Goal: Task Accomplishment & Management: Use online tool/utility

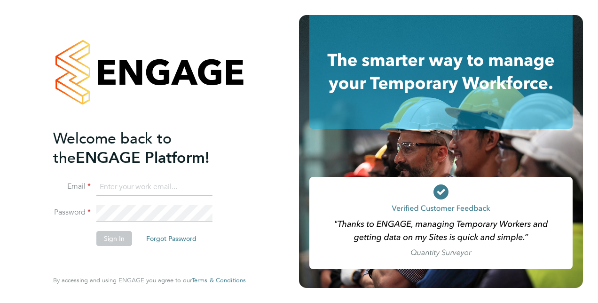
type input "[EMAIL_ADDRESS][DOMAIN_NAME]"
click at [127, 236] on button "Sign In" at bounding box center [114, 238] width 36 height 15
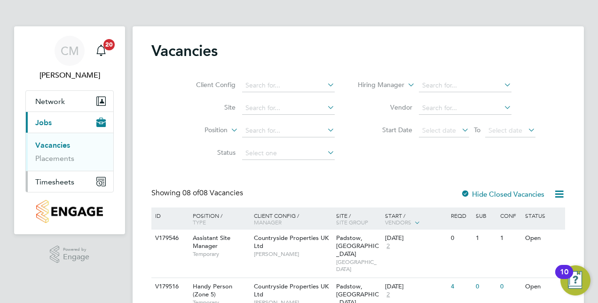
click at [42, 180] on span "Timesheets" at bounding box center [54, 181] width 39 height 9
click at [59, 161] on ul "Timesheets Expenses" at bounding box center [69, 173] width 87 height 38
click at [62, 162] on link "Timesheets" at bounding box center [54, 166] width 39 height 9
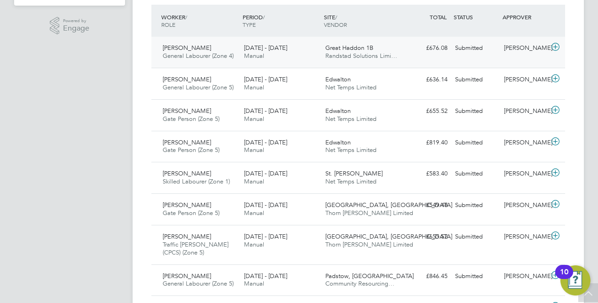
click at [554, 49] on icon at bounding box center [555, 47] width 12 height 8
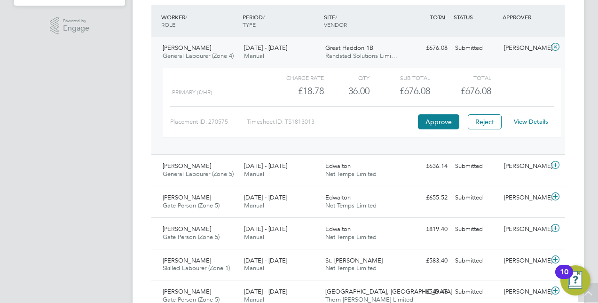
click at [526, 117] on div "View Details" at bounding box center [530, 121] width 46 height 15
click at [528, 121] on link "View Details" at bounding box center [530, 121] width 34 height 8
click at [557, 161] on icon at bounding box center [555, 165] width 12 height 8
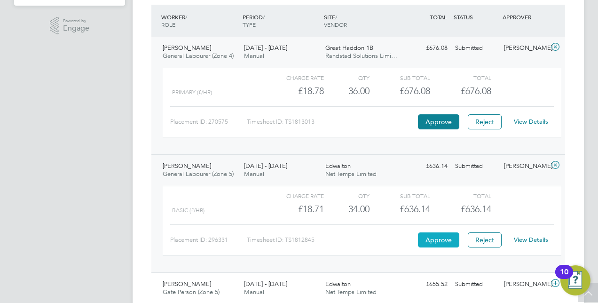
click at [446, 234] on button "Approve" at bounding box center [438, 239] width 41 height 15
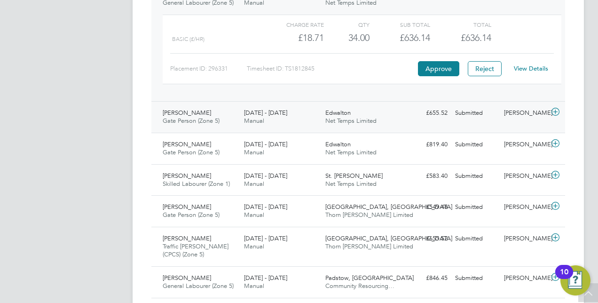
click at [549, 111] on icon at bounding box center [555, 112] width 12 height 8
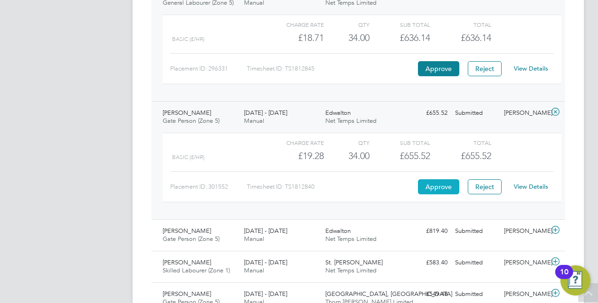
click at [447, 186] on button "Approve" at bounding box center [438, 186] width 41 height 15
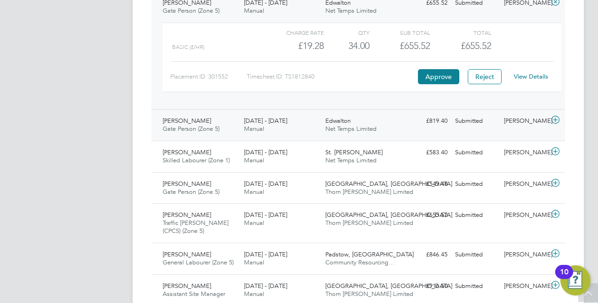
click at [559, 117] on icon at bounding box center [555, 120] width 12 height 8
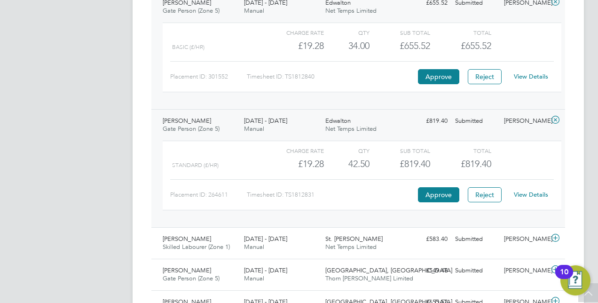
click at [534, 190] on link "View Details" at bounding box center [530, 194] width 34 height 8
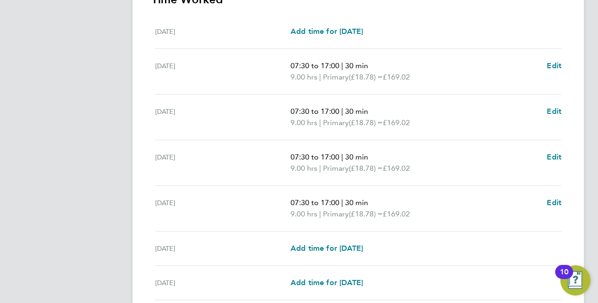
scroll to position [363, 0]
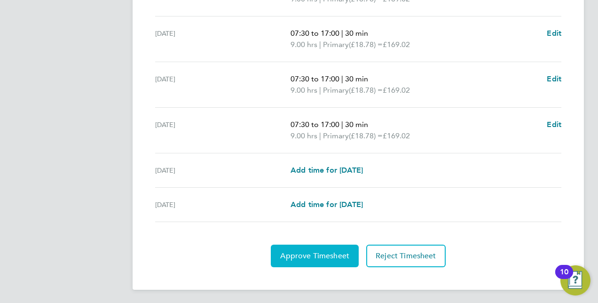
click at [316, 247] on button "Approve Timesheet" at bounding box center [315, 255] width 88 height 23
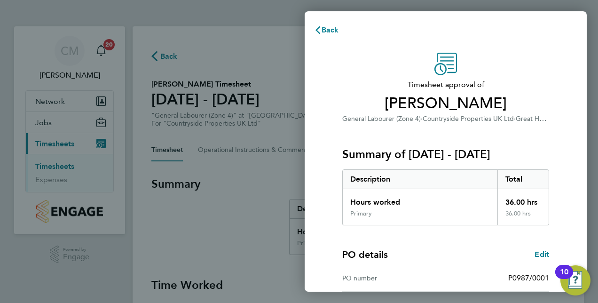
scroll to position [147, 0]
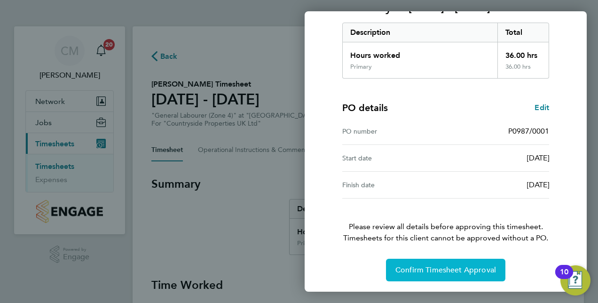
click at [433, 271] on span "Confirm Timesheet Approval" at bounding box center [445, 269] width 101 height 9
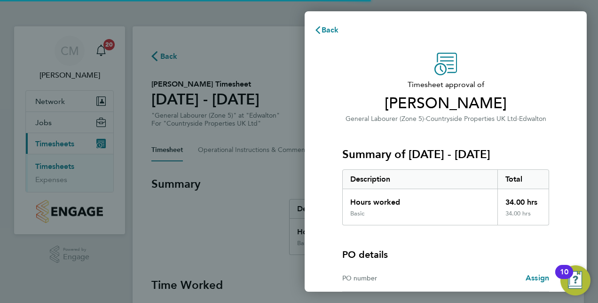
scroll to position [93, 0]
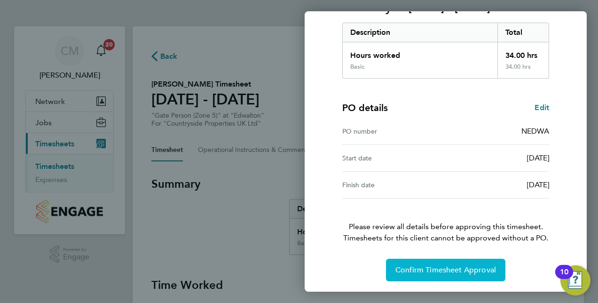
click at [433, 258] on button "Confirm Timesheet Approval" at bounding box center [445, 269] width 119 height 23
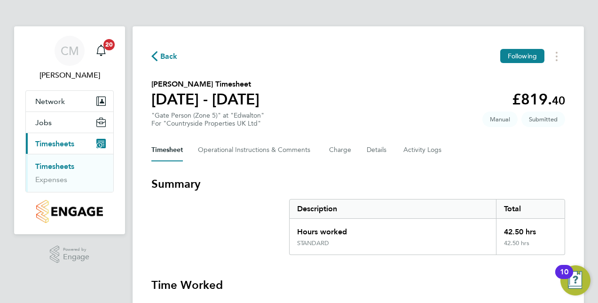
click at [72, 166] on link "Timesheets" at bounding box center [54, 166] width 39 height 9
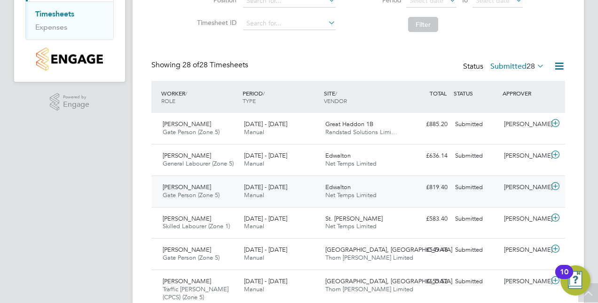
click at [556, 184] on icon at bounding box center [555, 186] width 12 height 8
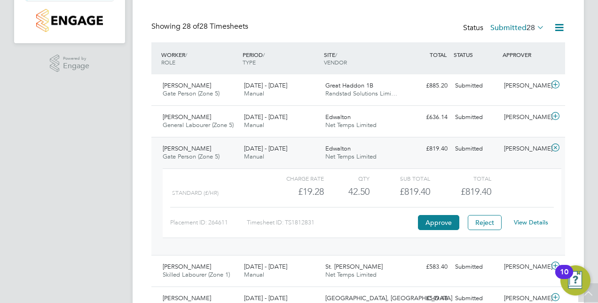
click at [524, 225] on link "View Details" at bounding box center [530, 222] width 34 height 8
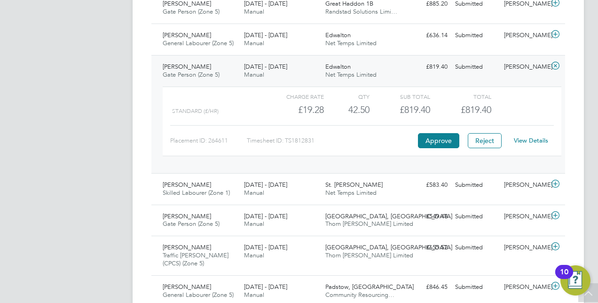
click at [555, 67] on icon at bounding box center [555, 66] width 12 height 8
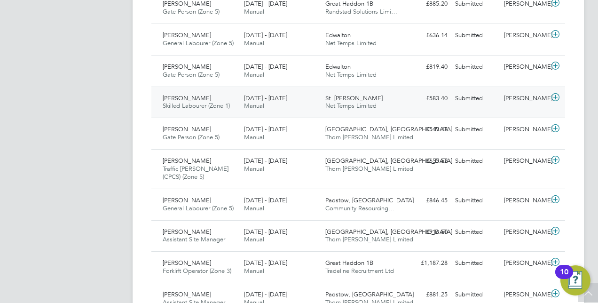
click at [562, 94] on div at bounding box center [556, 98] width 16 height 15
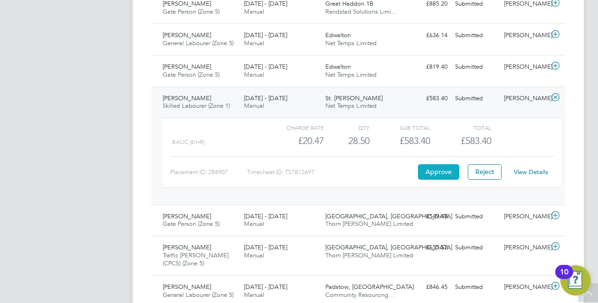
click at [443, 167] on button "Approve" at bounding box center [438, 171] width 41 height 15
click at [558, 216] on icon at bounding box center [555, 215] width 12 height 8
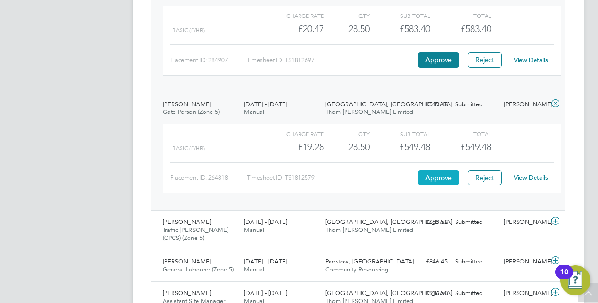
click at [431, 179] on button "Approve" at bounding box center [438, 177] width 41 height 15
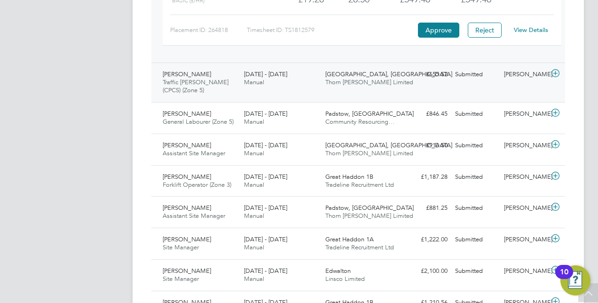
click at [551, 71] on icon at bounding box center [555, 74] width 12 height 8
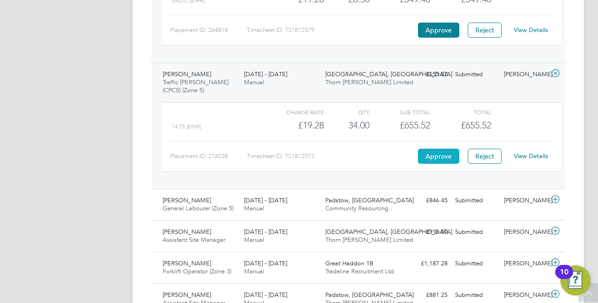
click at [444, 149] on button "Approve" at bounding box center [438, 155] width 41 height 15
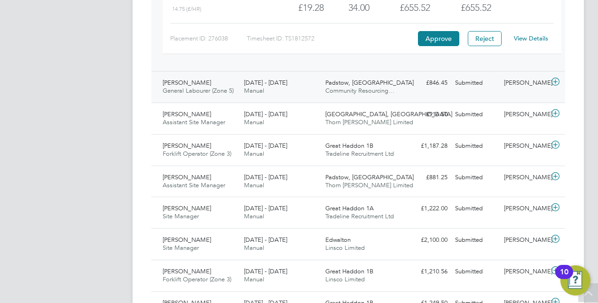
click at [557, 83] on icon at bounding box center [555, 82] width 12 height 8
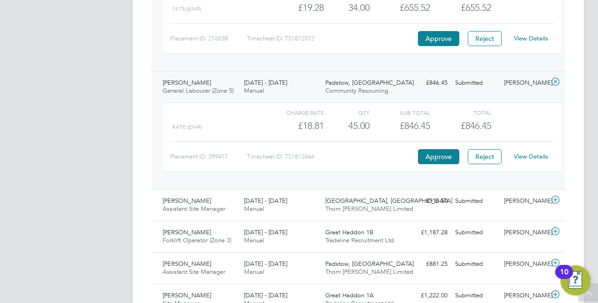
click at [538, 154] on link "View Details" at bounding box center [530, 156] width 34 height 8
click at [558, 197] on icon at bounding box center [555, 200] width 12 height 8
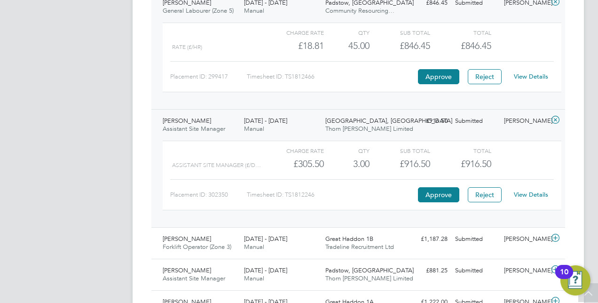
scroll to position [730, 0]
click at [446, 191] on button "Approve" at bounding box center [438, 193] width 41 height 15
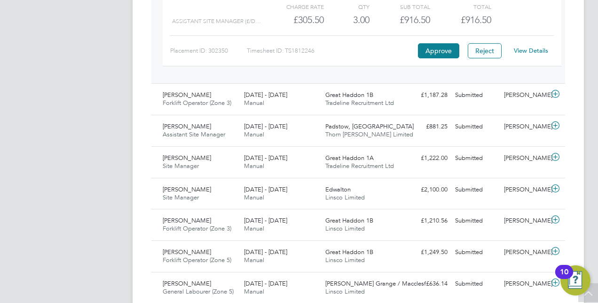
scroll to position [874, 0]
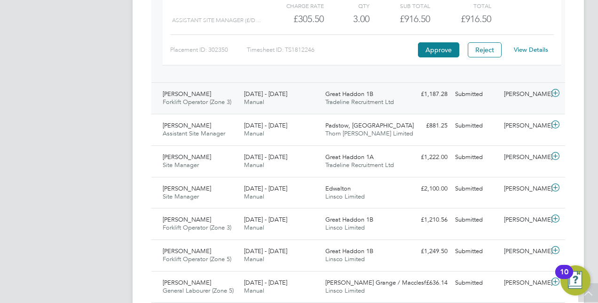
click at [555, 90] on icon at bounding box center [555, 93] width 12 height 8
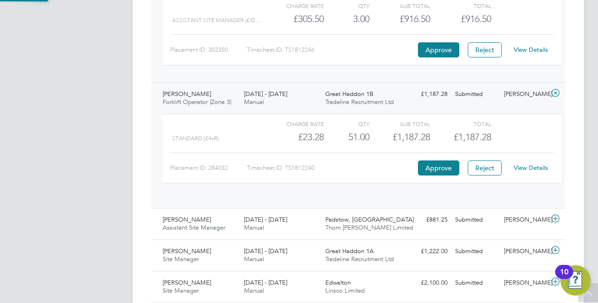
scroll to position [16, 92]
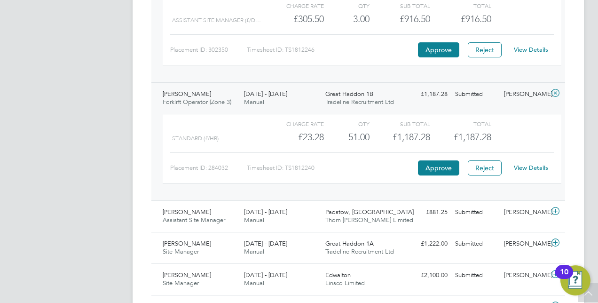
click at [534, 164] on link "View Details" at bounding box center [530, 167] width 34 height 8
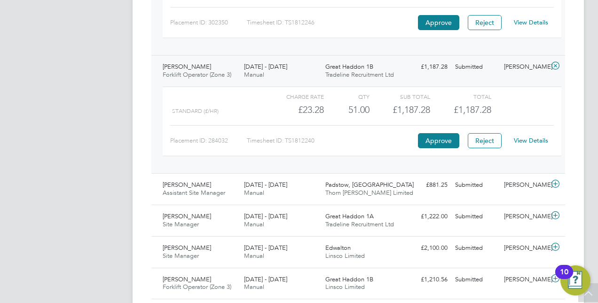
scroll to position [912, 0]
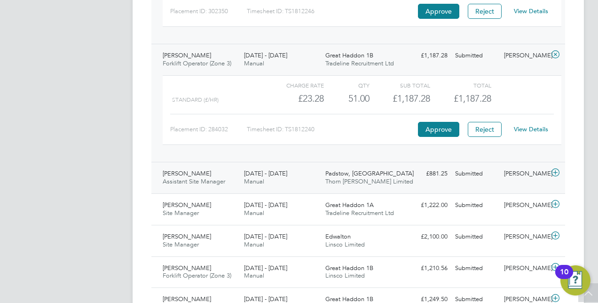
click at [552, 169] on icon at bounding box center [555, 173] width 12 height 8
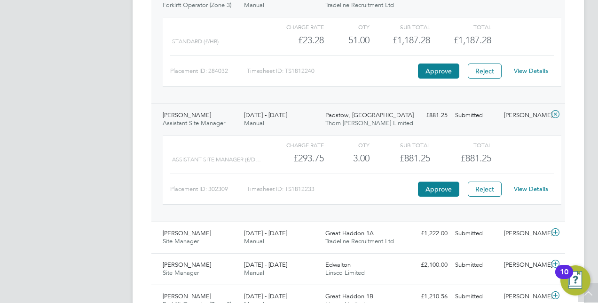
scroll to position [971, 0]
click at [455, 182] on button "Approve" at bounding box center [438, 187] width 41 height 15
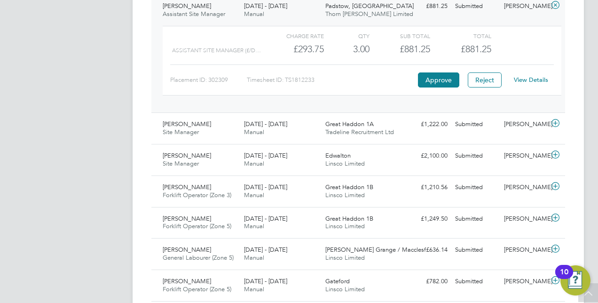
scroll to position [1080, 0]
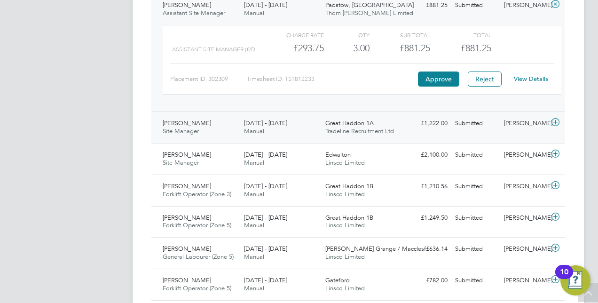
click at [555, 118] on icon at bounding box center [555, 122] width 12 height 8
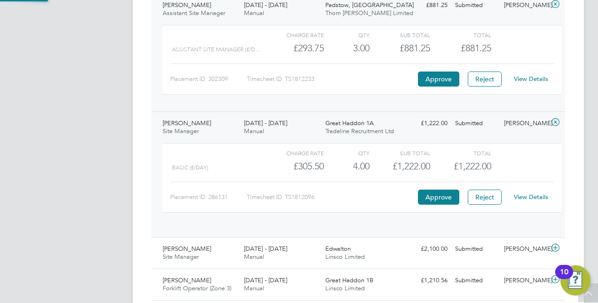
scroll to position [16, 92]
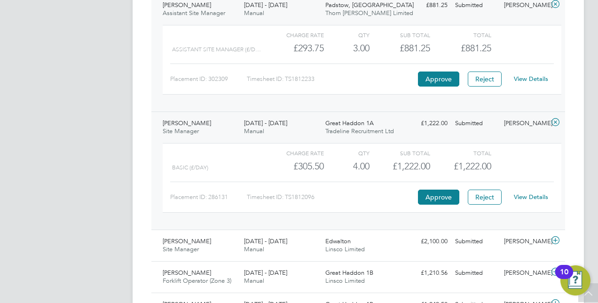
click at [514, 193] on link "View Details" at bounding box center [530, 197] width 34 height 8
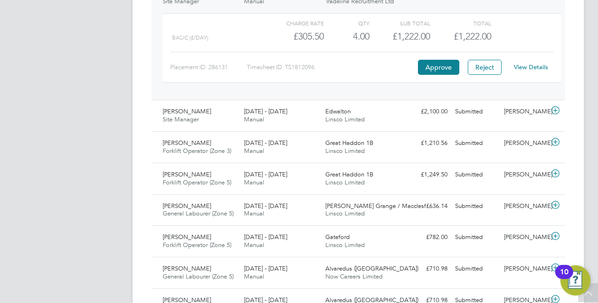
scroll to position [1225, 0]
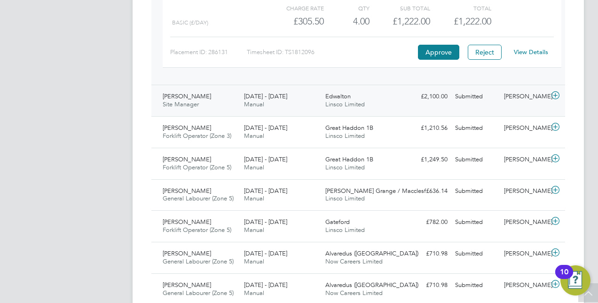
click at [555, 93] on icon at bounding box center [555, 96] width 12 height 8
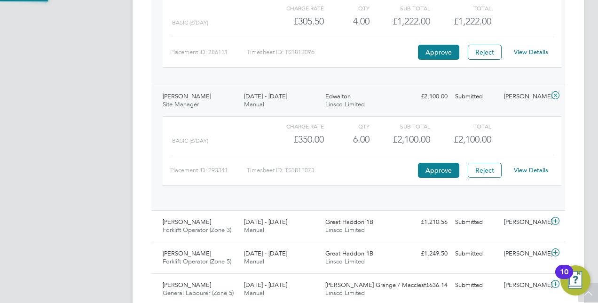
scroll to position [16, 92]
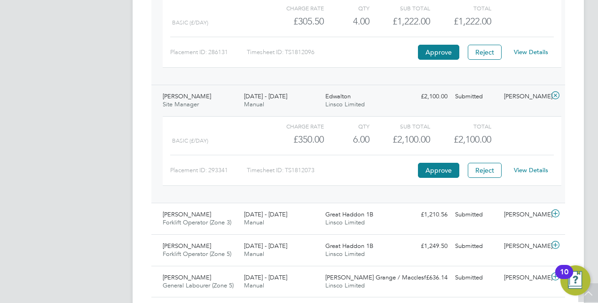
click at [521, 166] on link "View Details" at bounding box center [530, 170] width 34 height 8
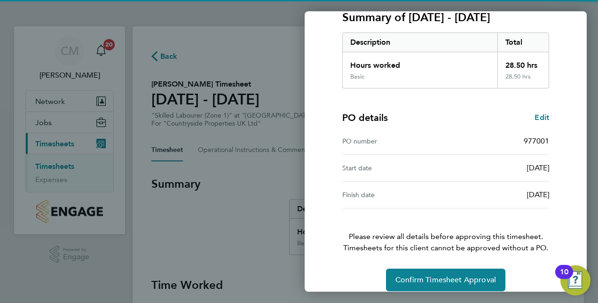
scroll to position [147, 0]
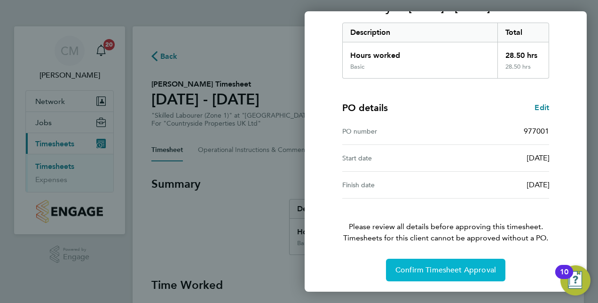
click at [436, 267] on span "Confirm Timesheet Approval" at bounding box center [445, 269] width 101 height 9
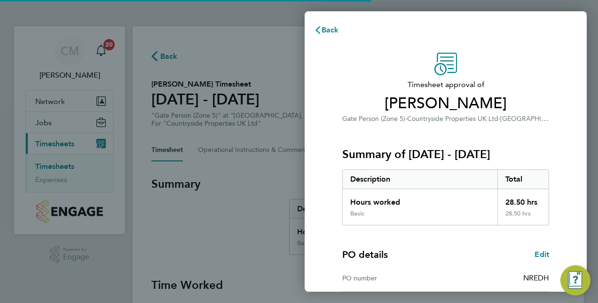
scroll to position [147, 0]
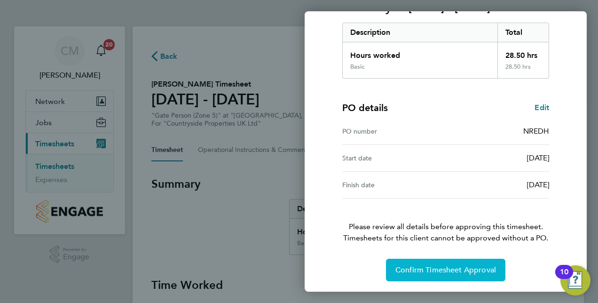
click at [422, 263] on button "Confirm Timesheet Approval" at bounding box center [445, 269] width 119 height 23
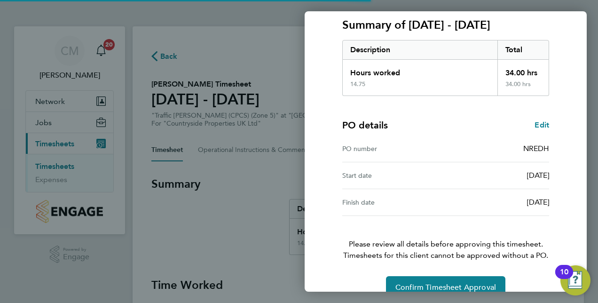
scroll to position [147, 0]
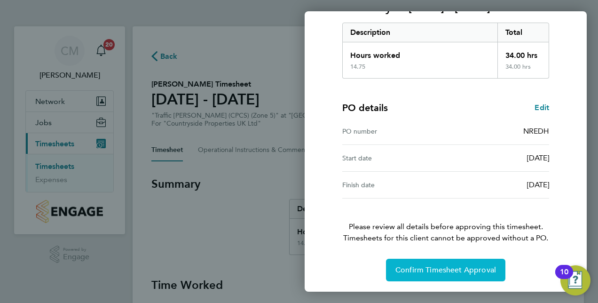
click at [435, 265] on span "Confirm Timesheet Approval" at bounding box center [445, 269] width 101 height 9
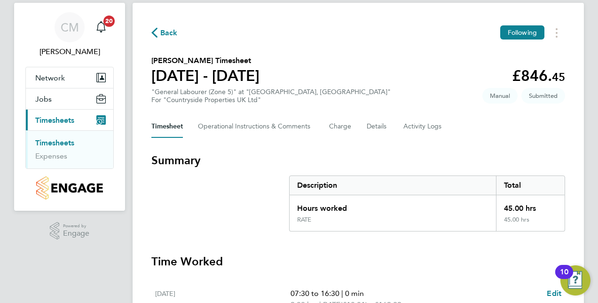
scroll to position [23, 0]
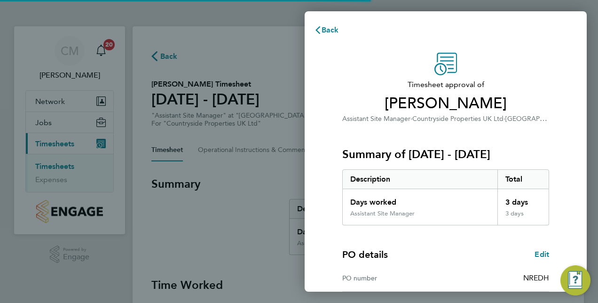
scroll to position [147, 0]
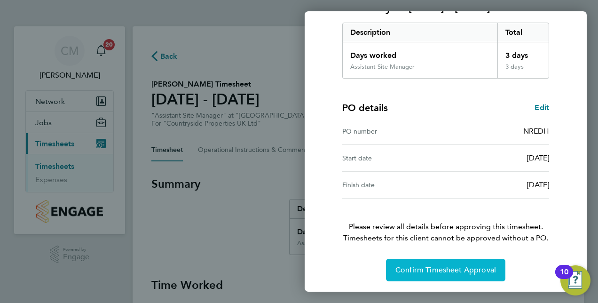
click at [431, 272] on span "Confirm Timesheet Approval" at bounding box center [445, 269] width 101 height 9
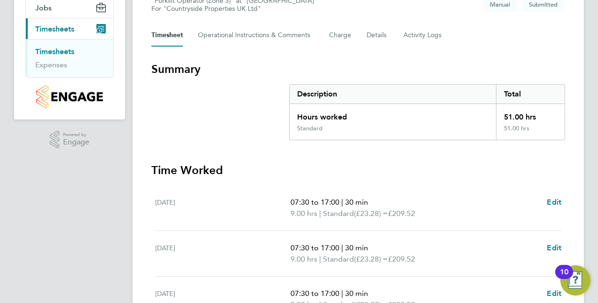
scroll to position [101, 0]
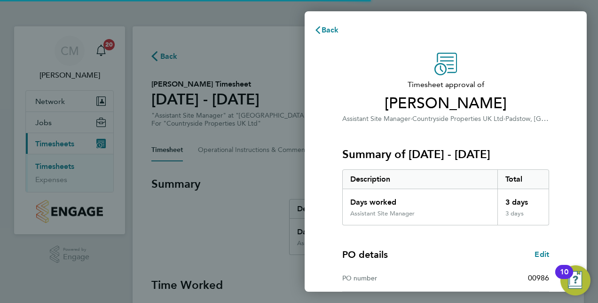
scroll to position [147, 0]
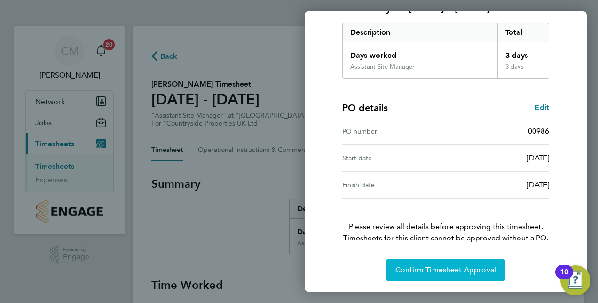
click at [434, 272] on span "Confirm Timesheet Approval" at bounding box center [445, 269] width 101 height 9
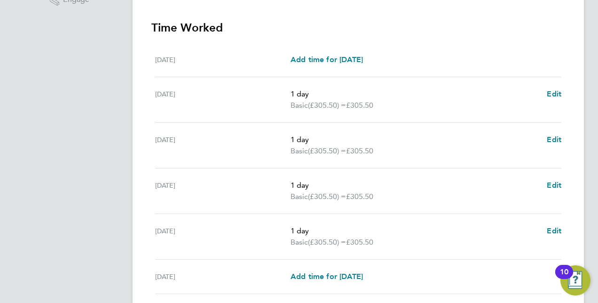
scroll to position [363, 0]
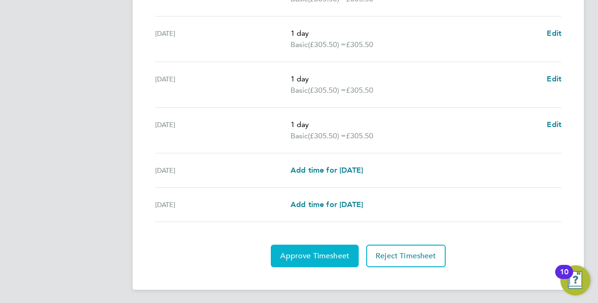
click at [313, 256] on span "Approve Timesheet" at bounding box center [314, 255] width 69 height 9
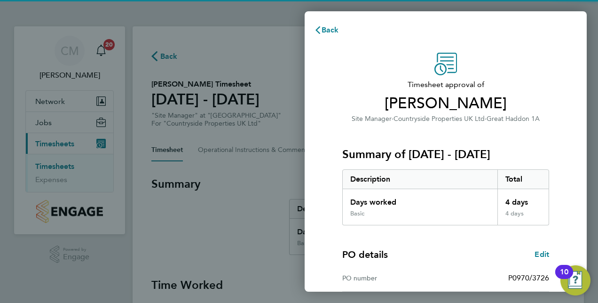
scroll to position [147, 0]
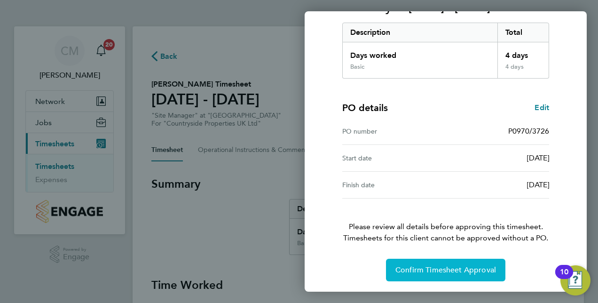
click at [432, 268] on span "Confirm Timesheet Approval" at bounding box center [445, 269] width 101 height 9
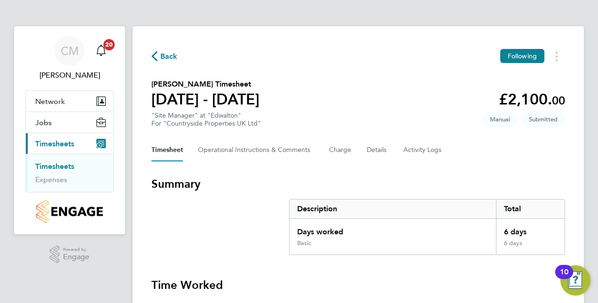
click at [54, 169] on link "Timesheets" at bounding box center [54, 166] width 39 height 9
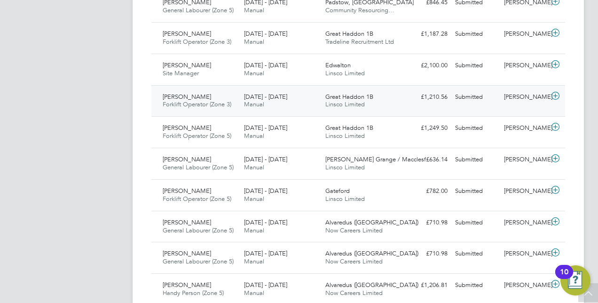
click at [551, 95] on icon at bounding box center [555, 96] width 12 height 8
